Goal: Task Accomplishment & Management: Use online tool/utility

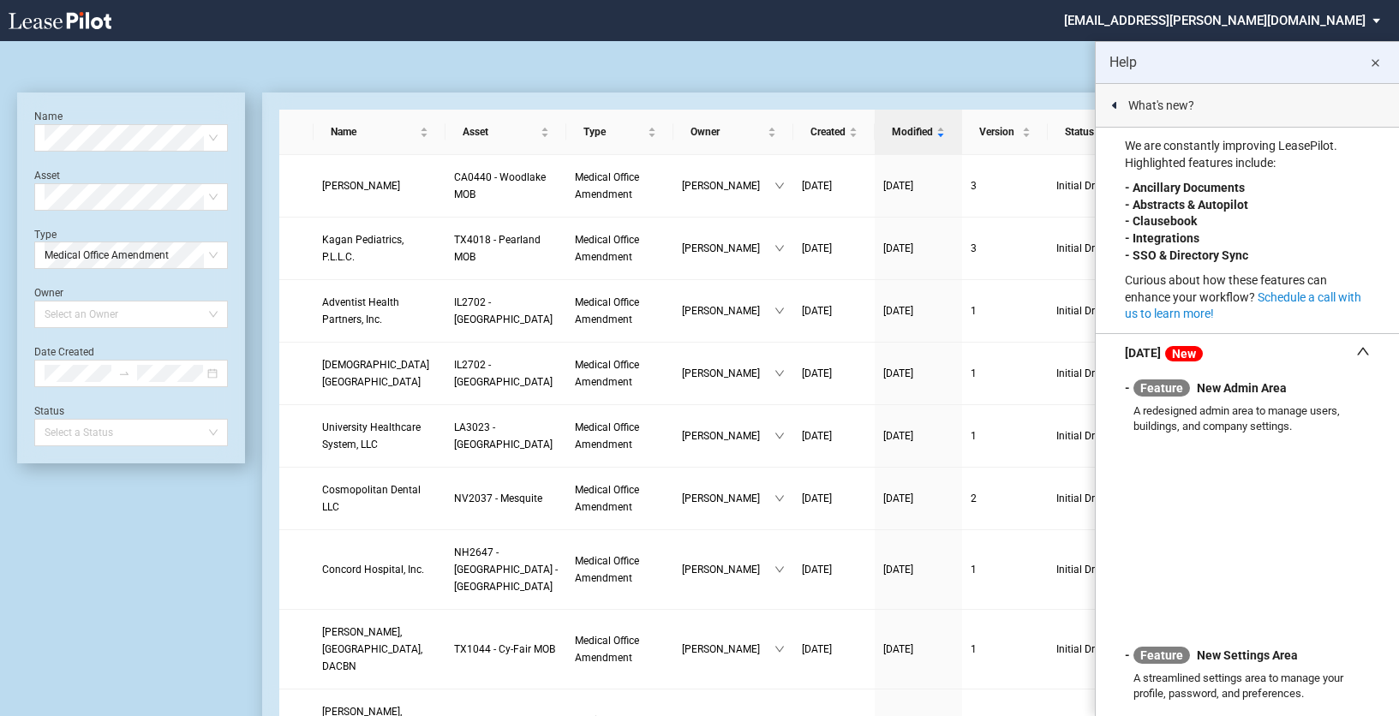
click at [1369, 63] on md-icon "close" at bounding box center [1375, 63] width 21 height 21
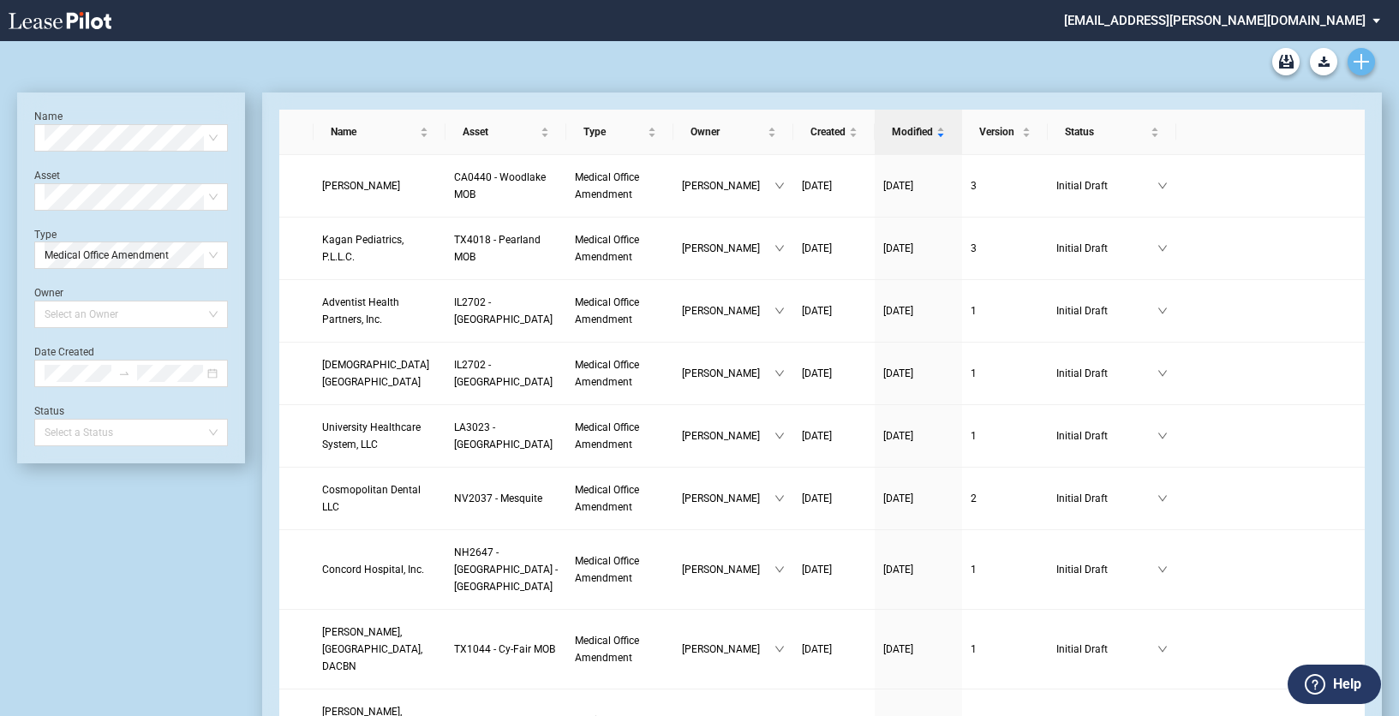
click at [1354, 62] on link "Create new document" at bounding box center [1361, 61] width 27 height 27
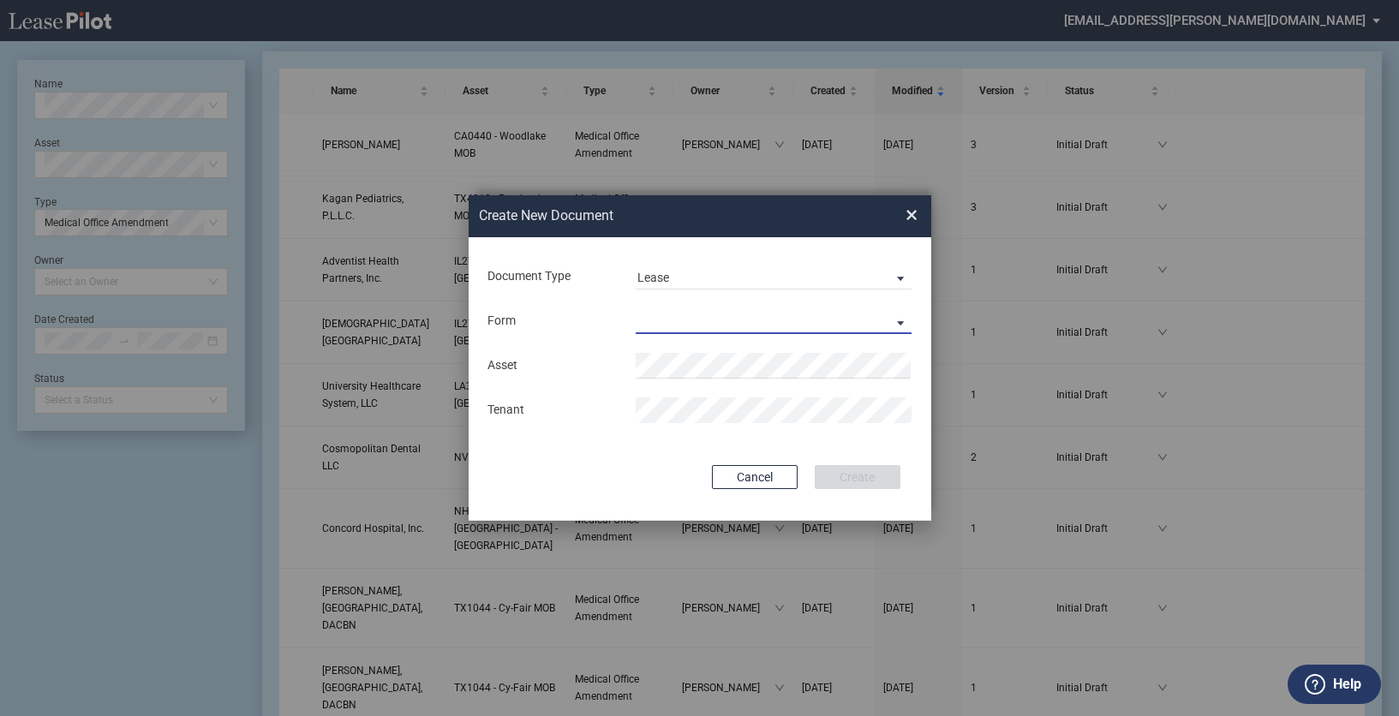
click at [668, 317] on md-select "Medical Office Lease Scottsdale Lease Louisville Lease 1370 Medical Place Lease…" at bounding box center [774, 321] width 277 height 26
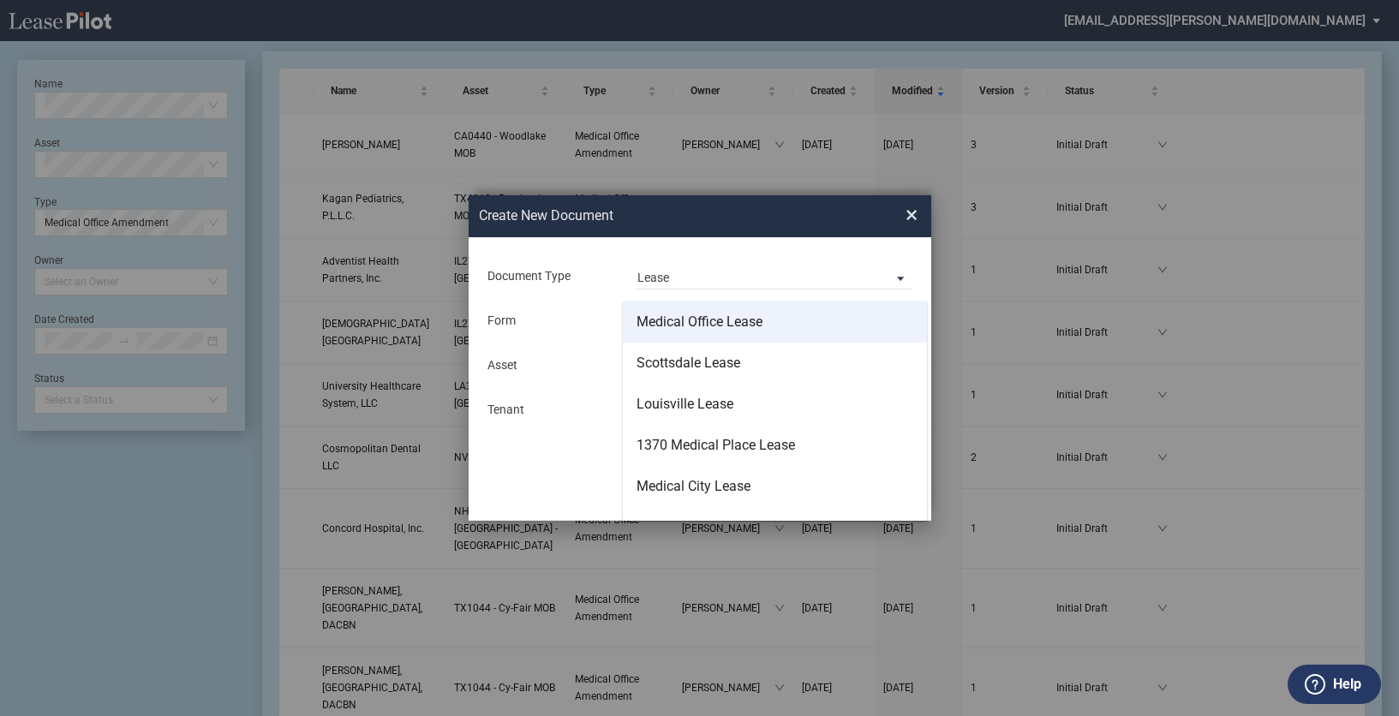
click at [692, 326] on div "Medical Office Lease" at bounding box center [700, 322] width 126 height 19
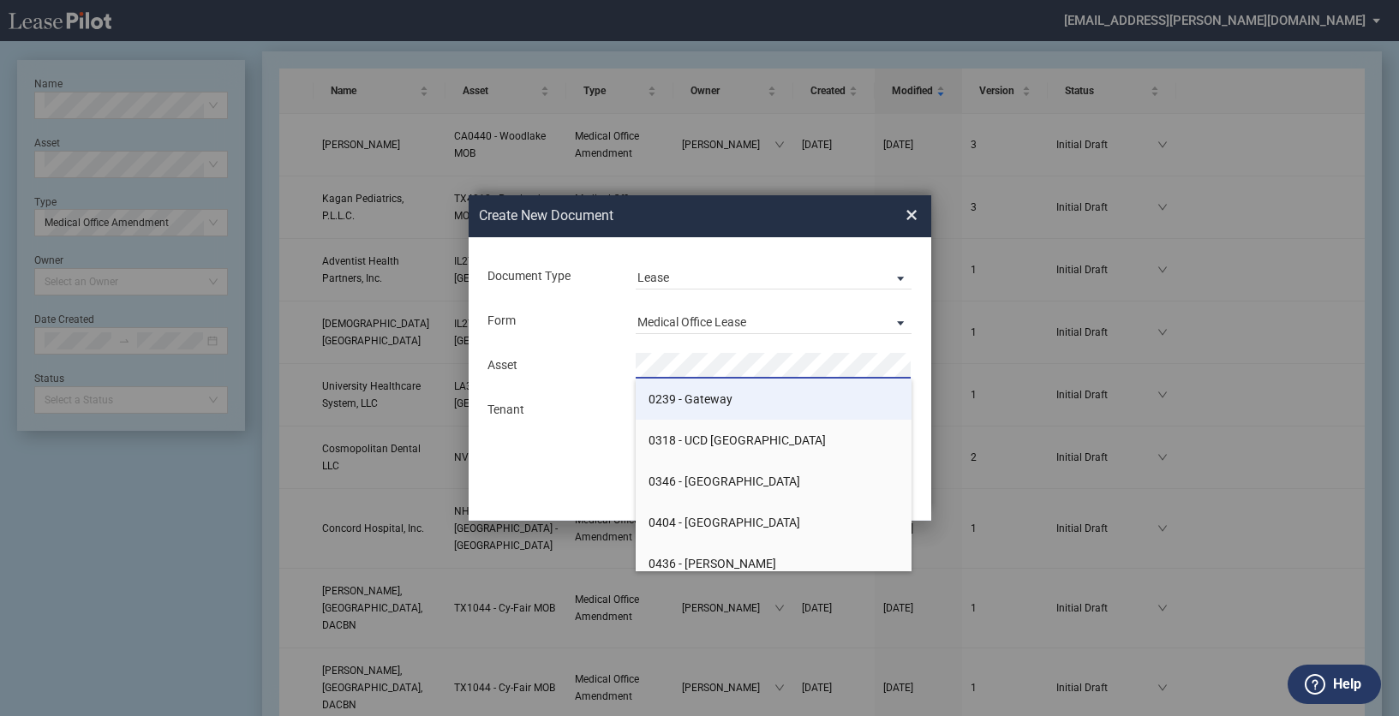
click at [671, 392] on span "0239 - Gateway" at bounding box center [691, 399] width 84 height 14
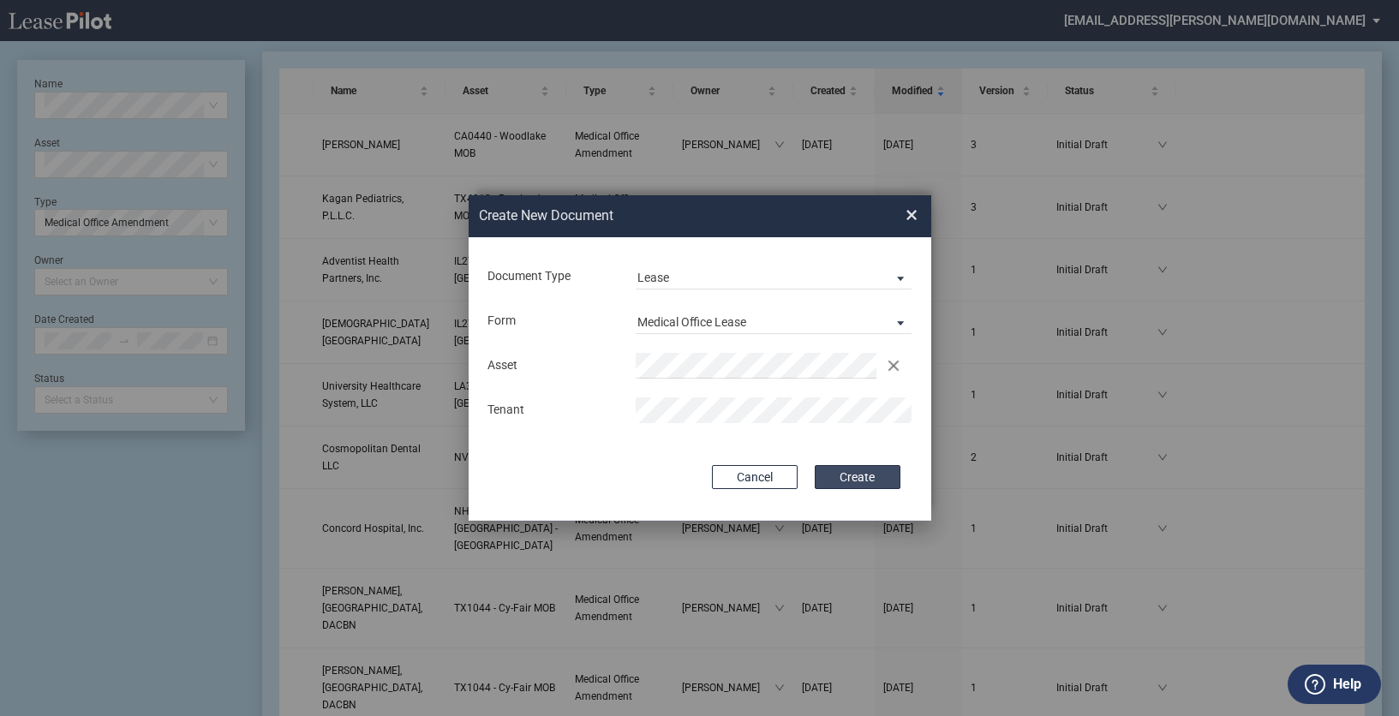
click at [856, 480] on button "Create" at bounding box center [858, 477] width 86 height 24
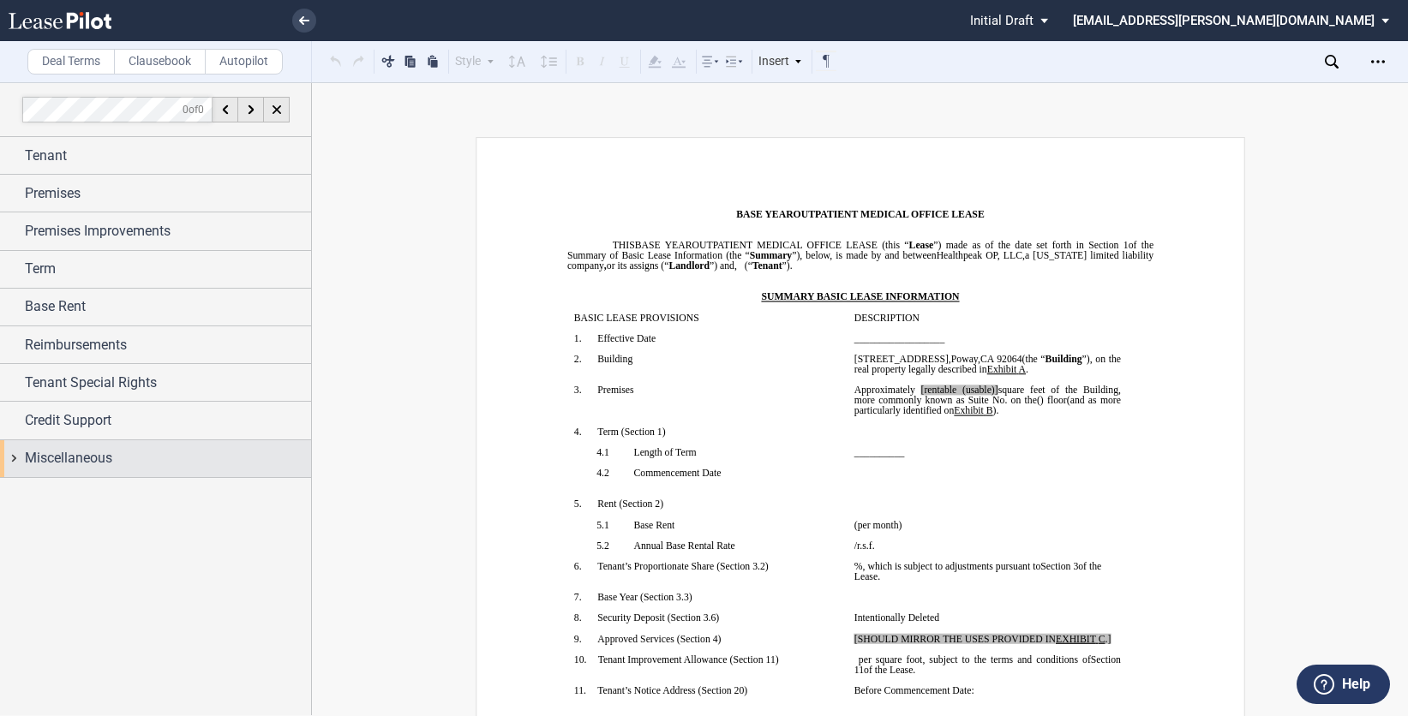
click at [16, 459] on div "Miscellaneous" at bounding box center [155, 458] width 311 height 37
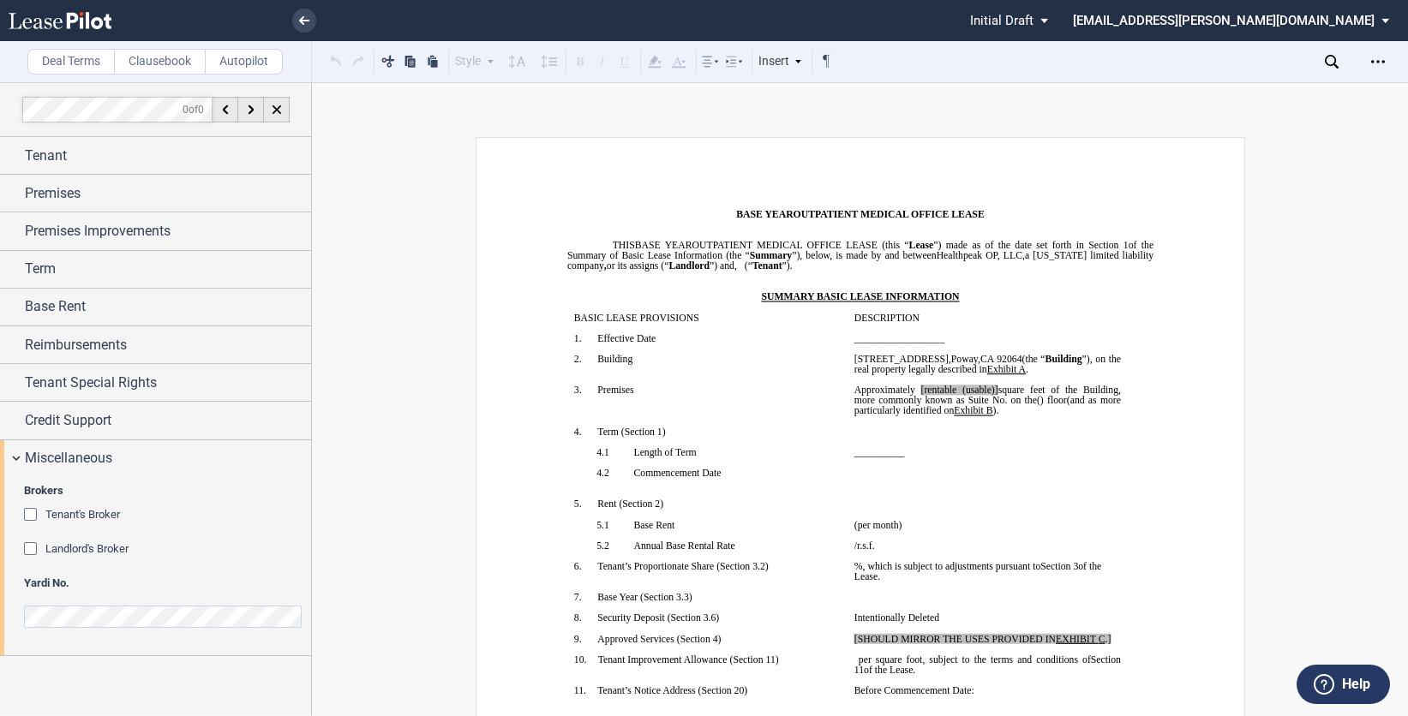
click at [27, 513] on div "Tenant's Broker" at bounding box center [32, 516] width 17 height 17
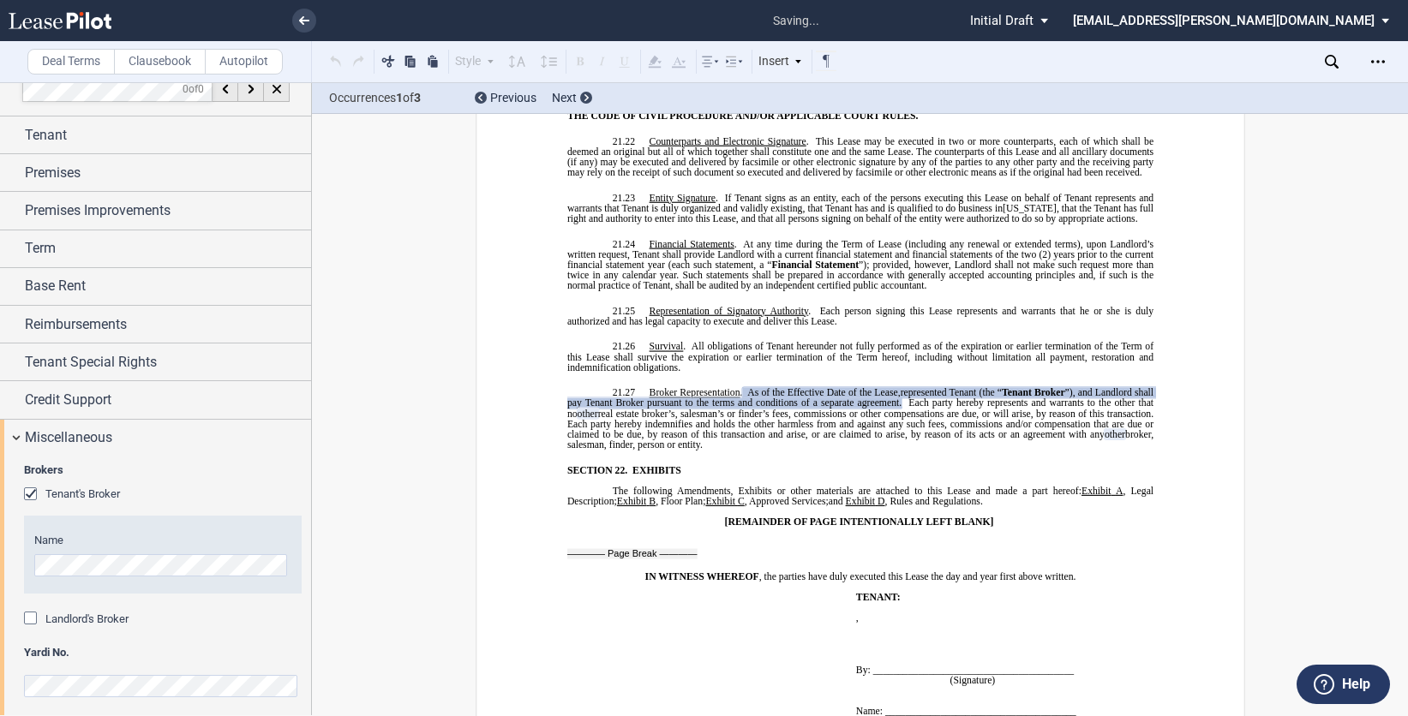
scroll to position [31, 0]
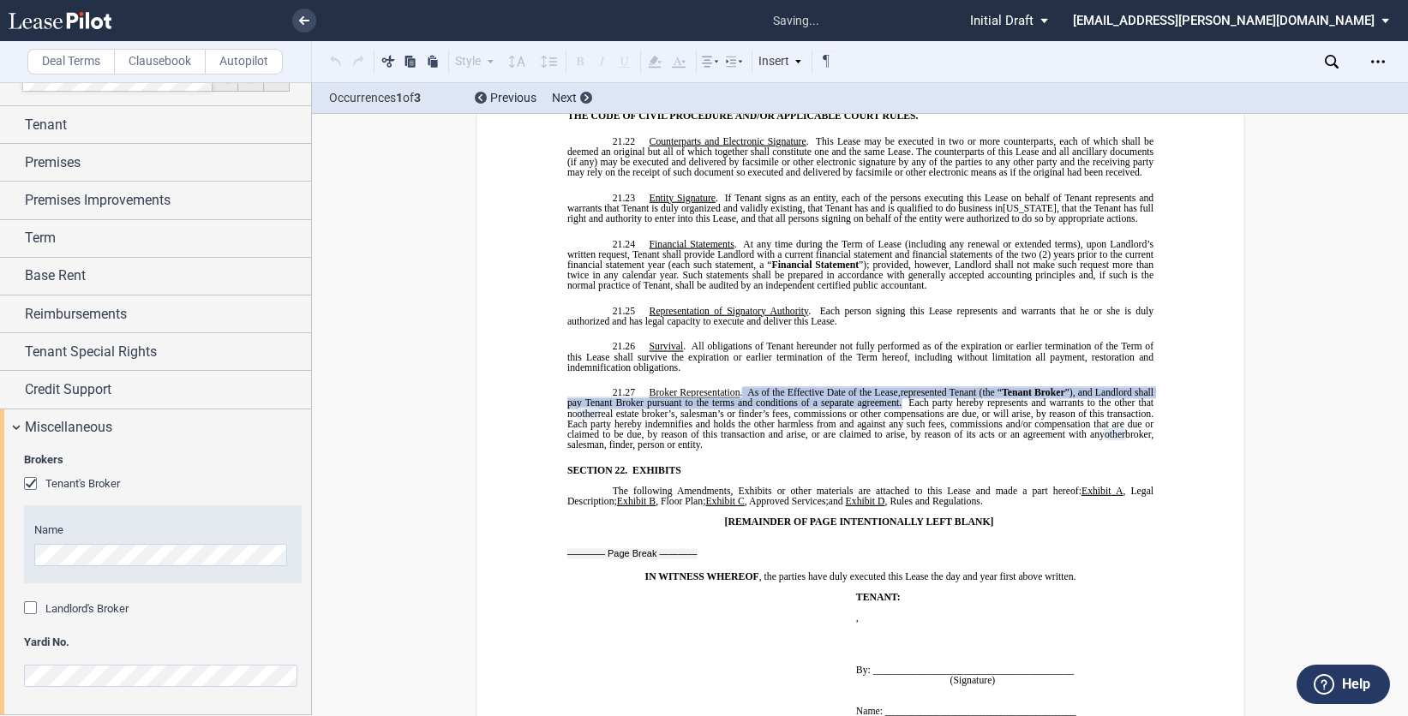
click at [32, 606] on div "Landlord's Broker" at bounding box center [32, 609] width 17 height 17
